Goal: Check status: Check status

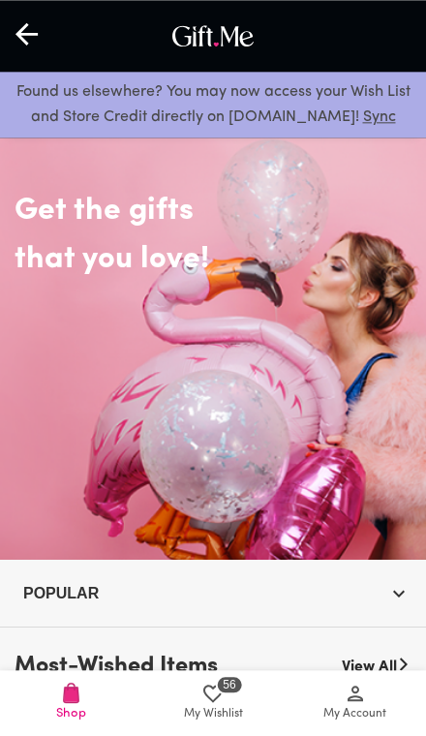
scroll to position [11, 0]
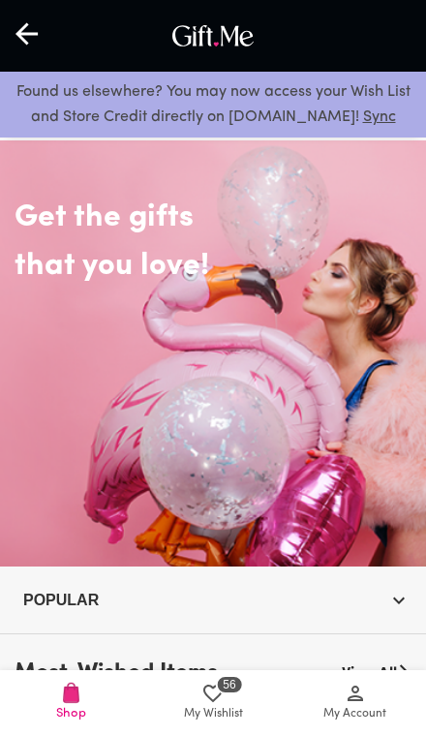
click at [234, 714] on span "My Wishlist" at bounding box center [213, 714] width 59 height 18
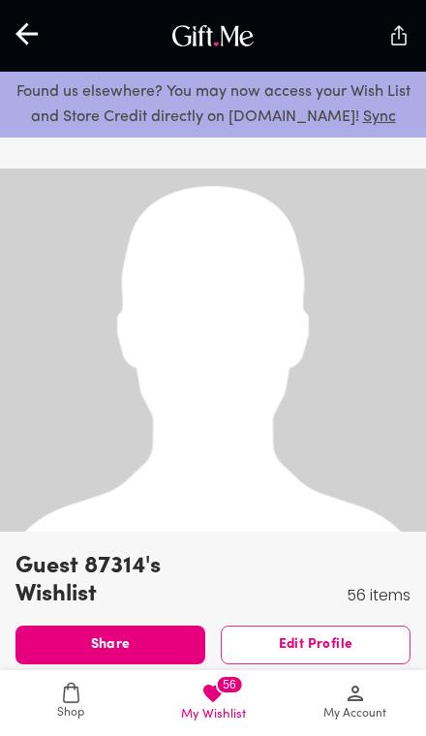
click at [346, 715] on span "My Account" at bounding box center [355, 714] width 63 height 18
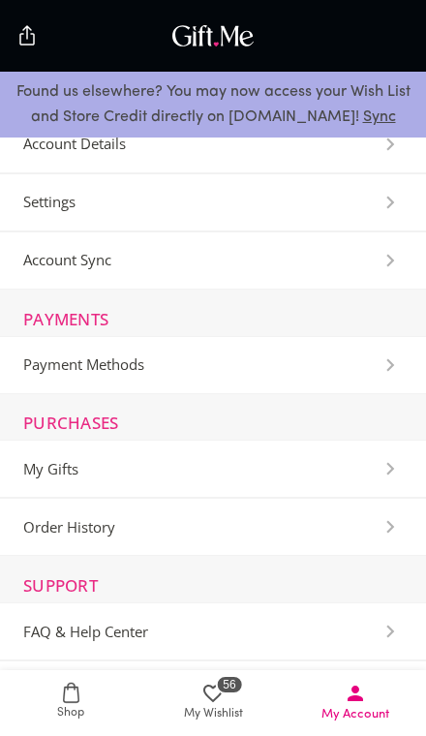
click at [170, 545] on History-Section "Order History" at bounding box center [213, 527] width 426 height 58
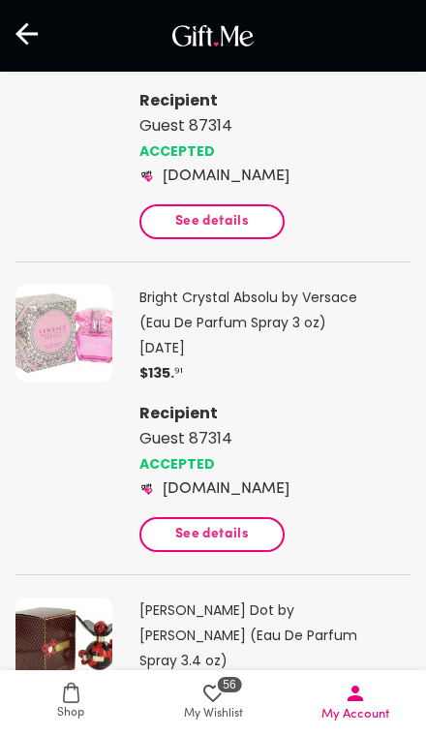
scroll to position [299, 0]
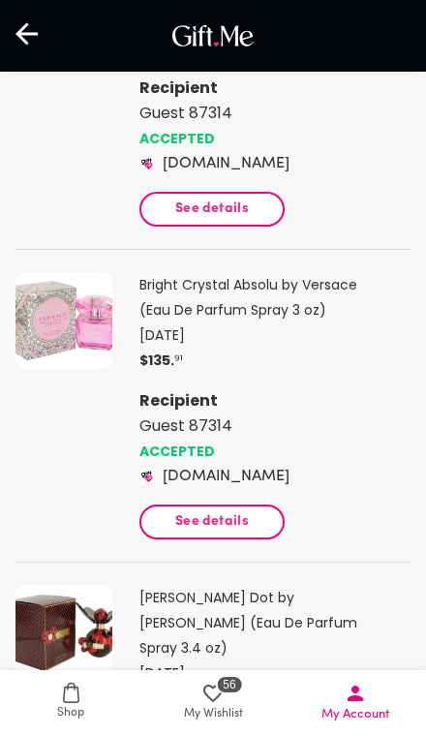
click at [243, 536] on button "See details" at bounding box center [212, 522] width 145 height 35
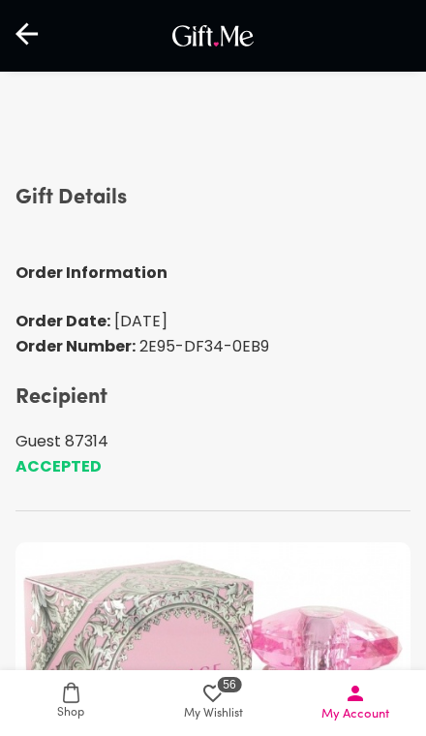
scroll to position [53, 0]
click at [81, 473] on p "ACCEPTED" at bounding box center [213, 466] width 395 height 25
click at [78, 460] on p "ACCEPTED" at bounding box center [213, 466] width 395 height 25
click at [377, 686] on span "My Account" at bounding box center [355, 703] width 119 height 42
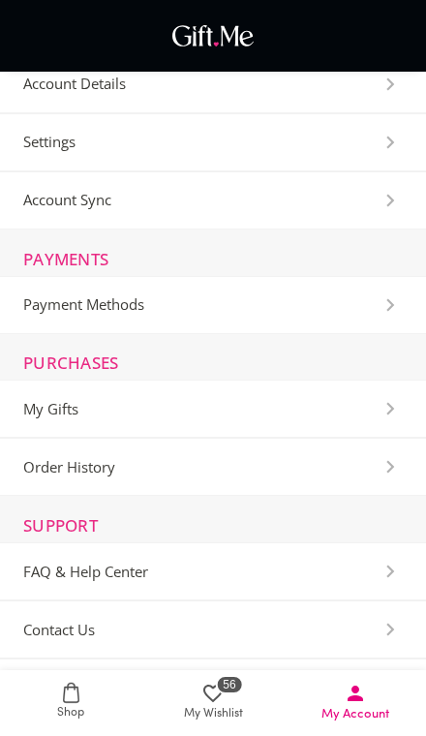
scroll to position [61, 0]
click at [235, 409] on Gifts-Section "My Gifts" at bounding box center [213, 408] width 426 height 58
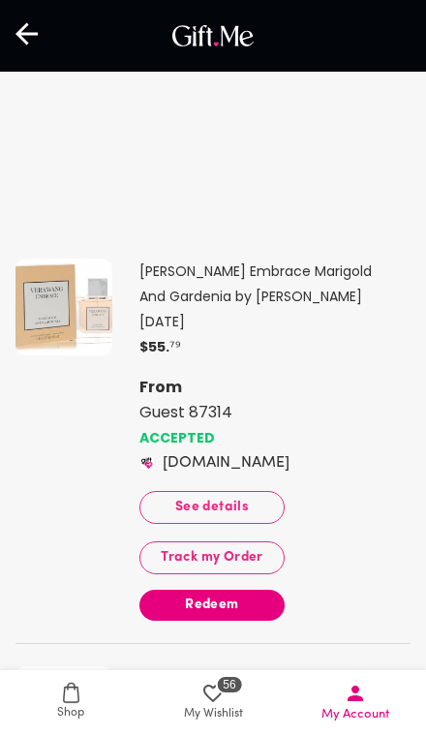
click at [243, 556] on span "Track my Order" at bounding box center [212, 557] width 114 height 21
